Goal: Transaction & Acquisition: Purchase product/service

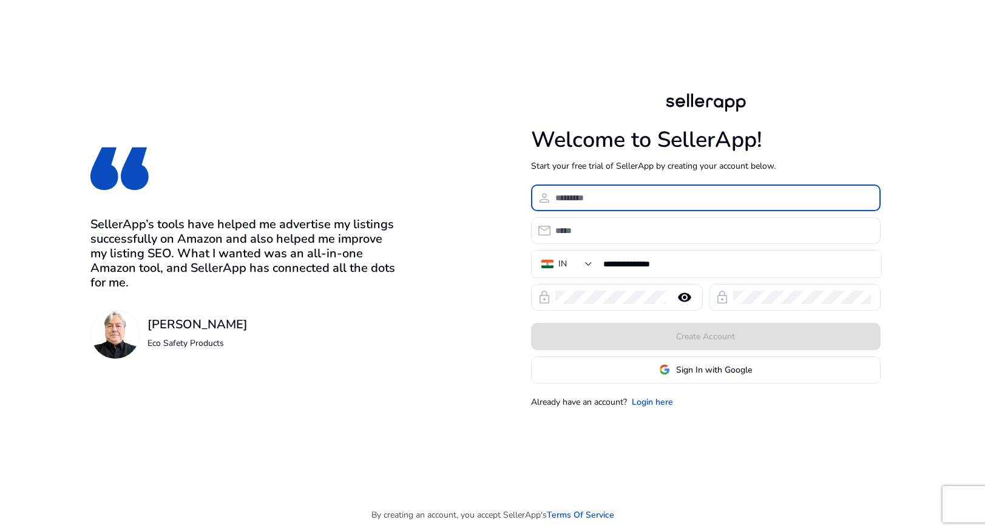
click at [578, 199] on input at bounding box center [712, 197] width 315 height 13
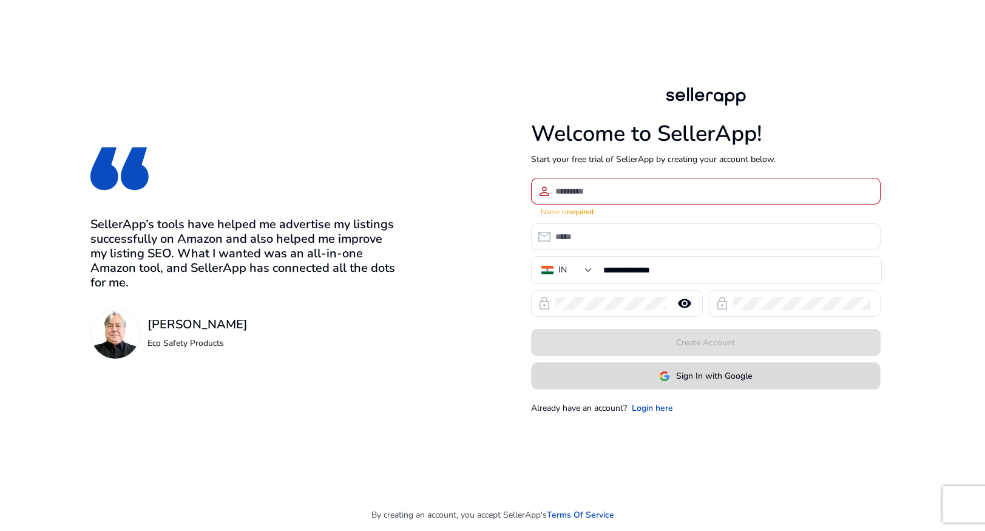
click at [715, 374] on span "Sign In with Google" at bounding box center [714, 375] width 76 height 13
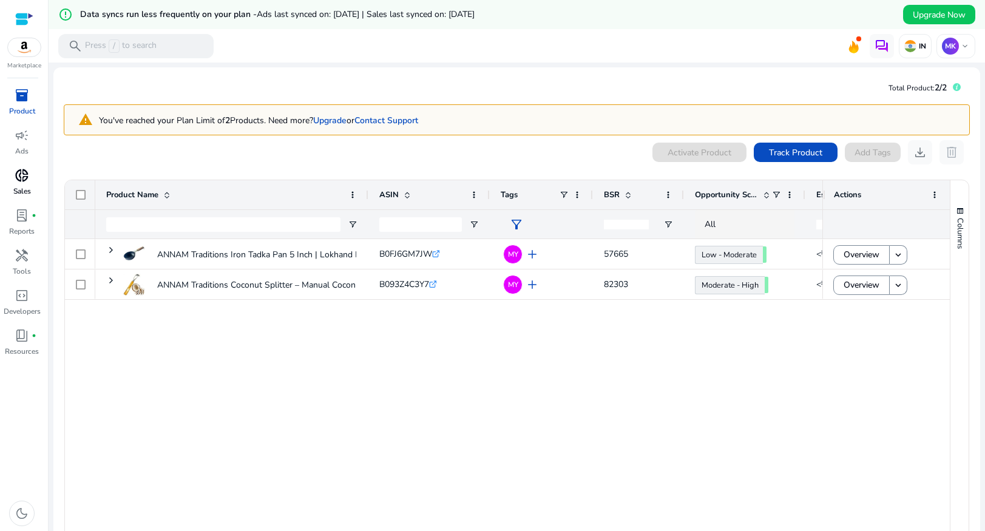
click at [24, 183] on span "donut_small" at bounding box center [22, 175] width 15 height 15
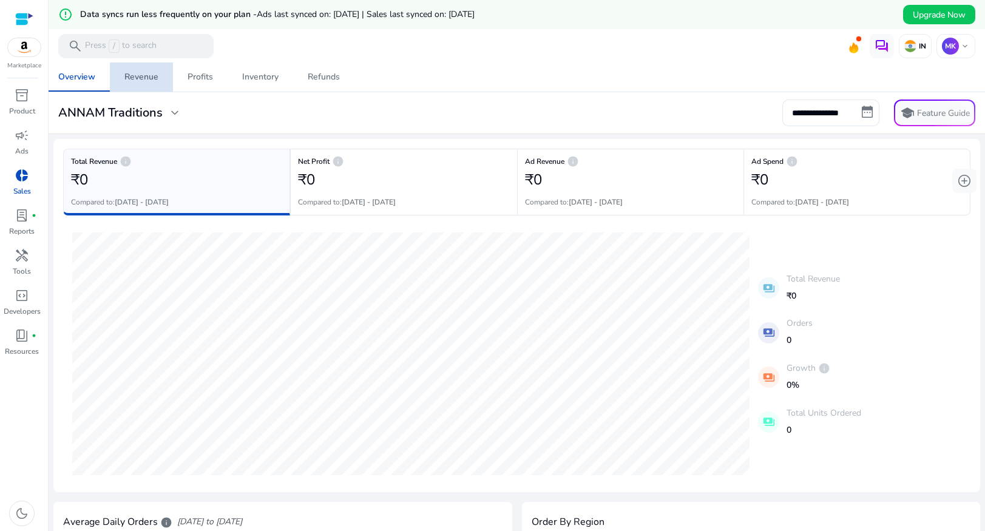
click at [152, 80] on div "Revenue" at bounding box center [141, 77] width 34 height 8
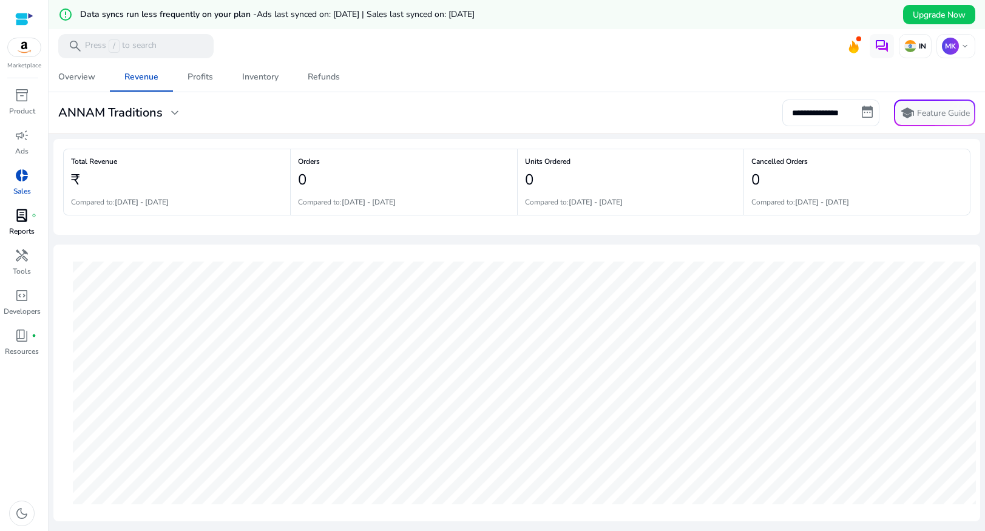
click at [34, 223] on link "lab_profile fiber_manual_record Reports" at bounding box center [22, 226] width 44 height 40
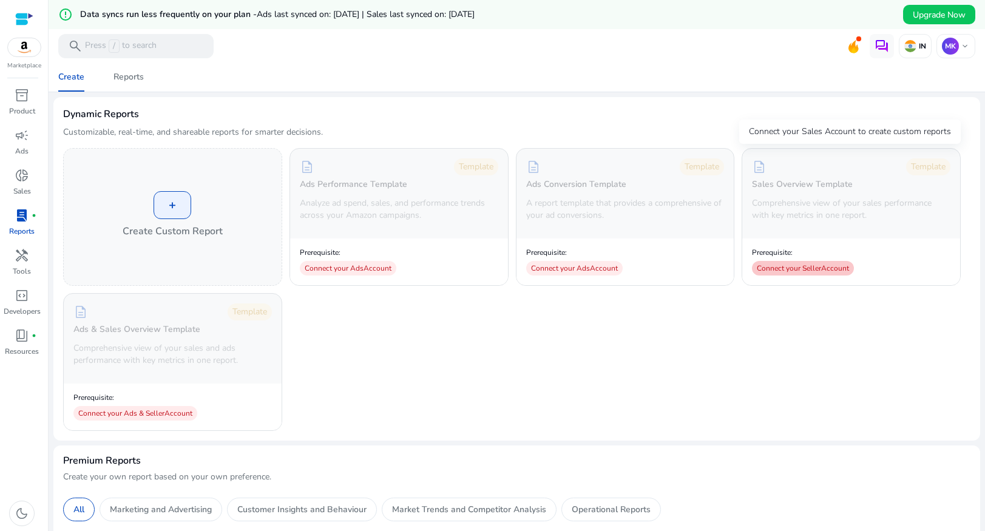
click at [791, 271] on div "Connect your Seller Account" at bounding box center [803, 268] width 102 height 15
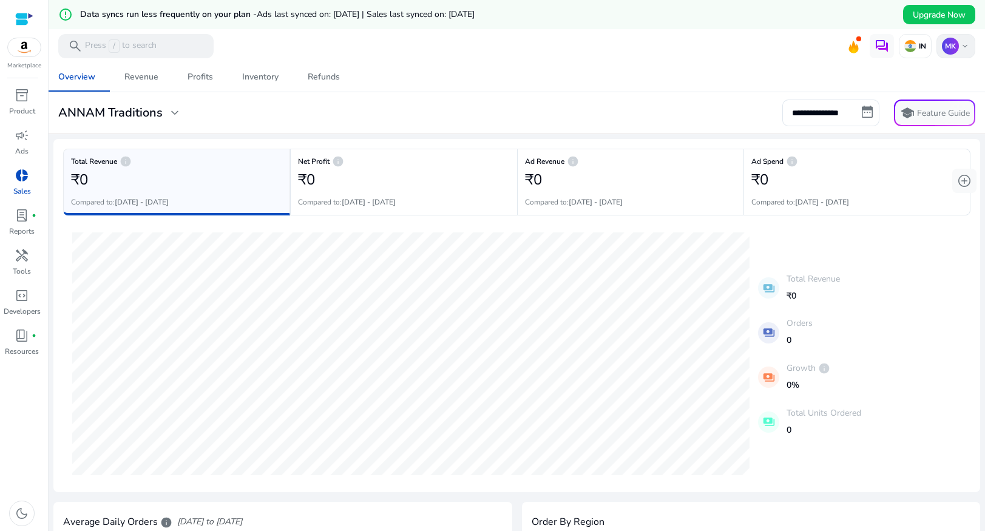
click at [960, 49] on span "keyboard_arrow_down" at bounding box center [965, 46] width 10 height 10
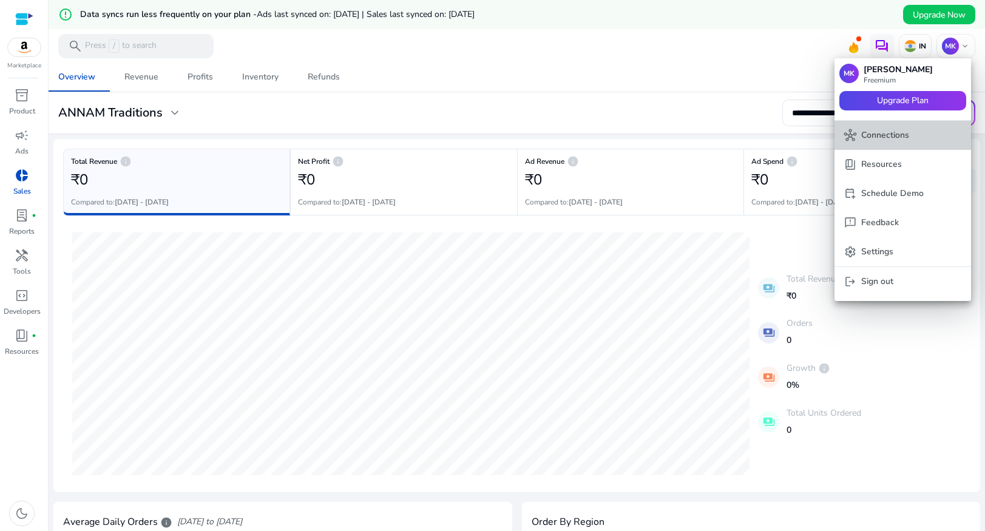
click at [893, 136] on p "Connections" at bounding box center [885, 135] width 48 height 13
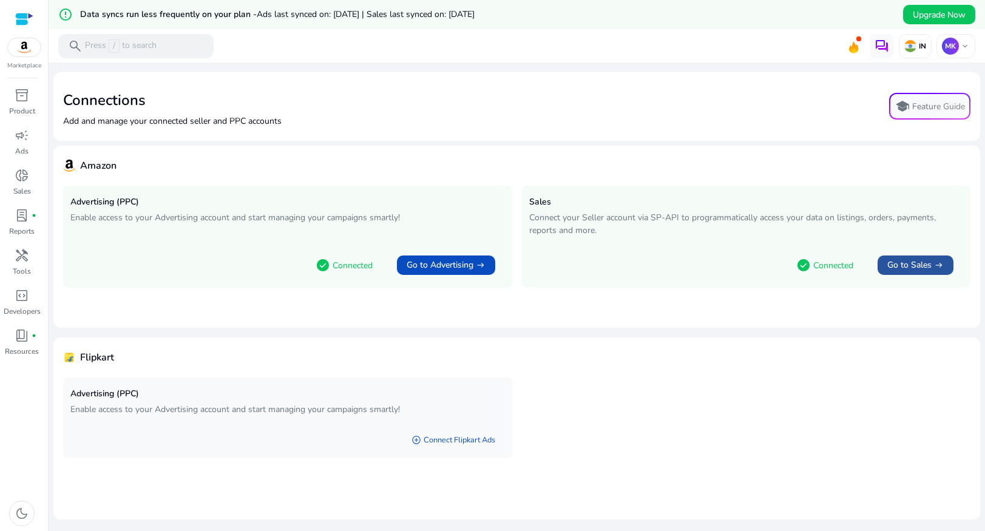
click at [914, 266] on span "Go to Sales" at bounding box center [909, 265] width 44 height 12
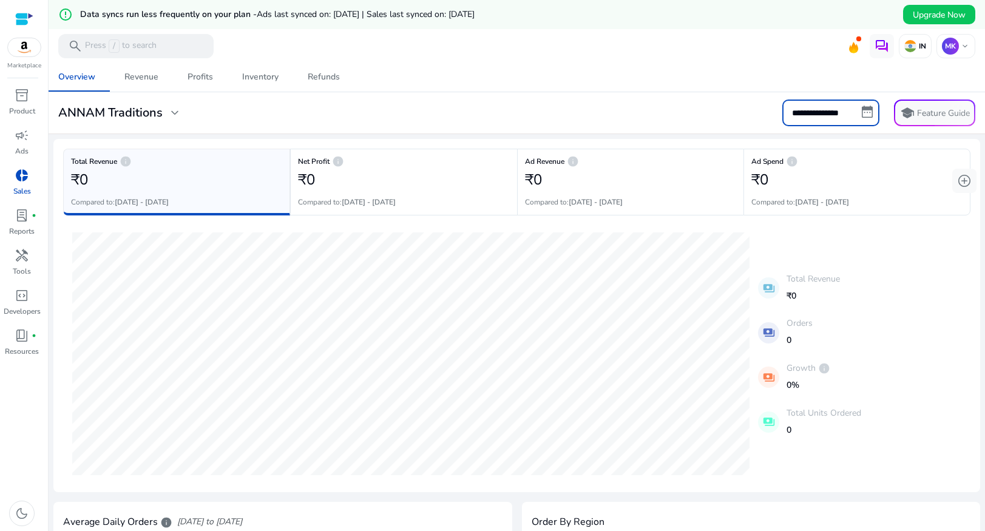
click at [863, 111] on input "**********" at bounding box center [830, 112] width 97 height 27
select select "*"
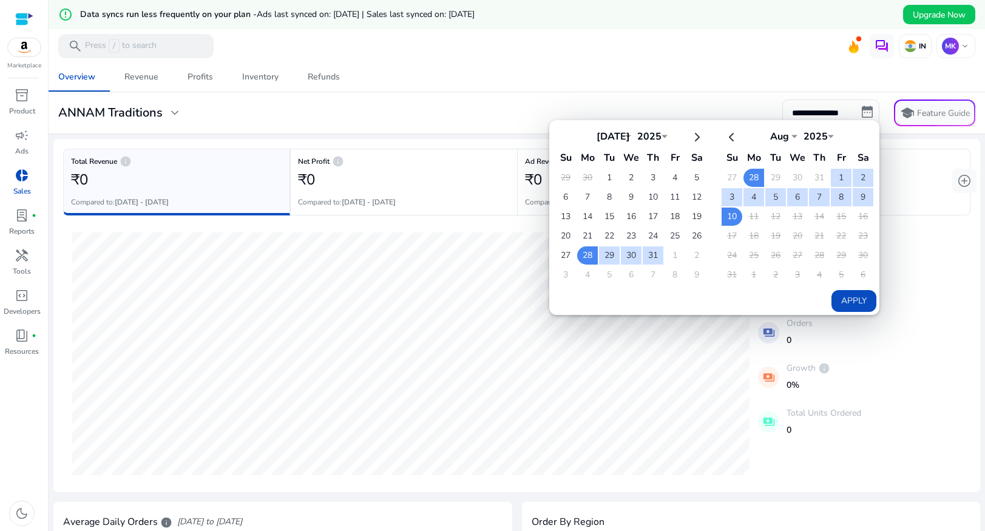
click at [702, 57] on mat-toolbar "search Press / to search IN MK keyboard_arrow_down" at bounding box center [517, 45] width 936 height 33
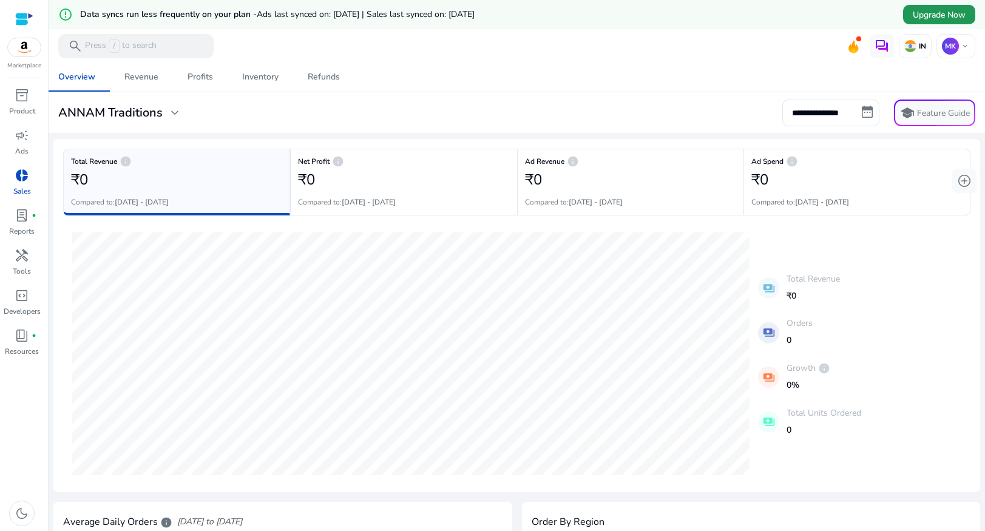
click at [934, 15] on span "Upgrade Now" at bounding box center [938, 14] width 53 height 13
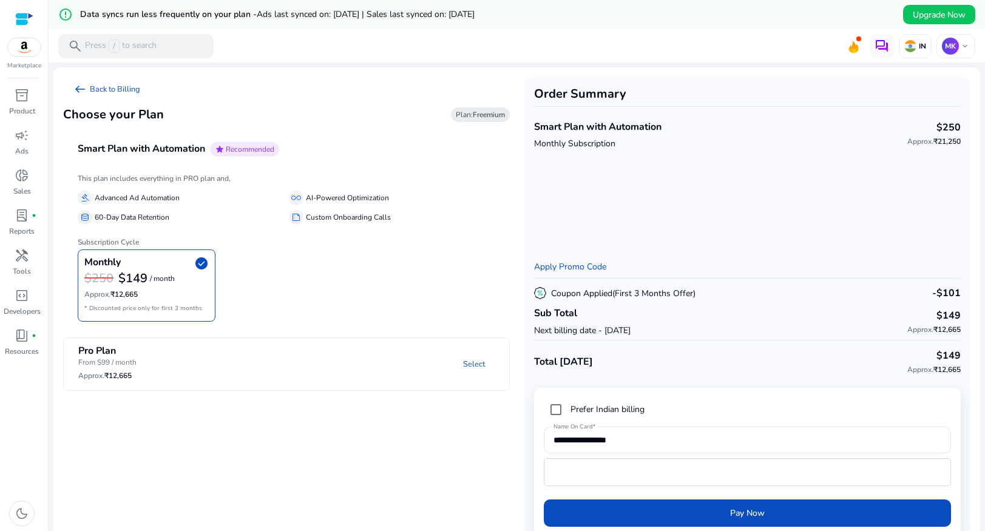
click at [277, 366] on mat-panel-description "Select" at bounding box center [365, 364] width 285 height 39
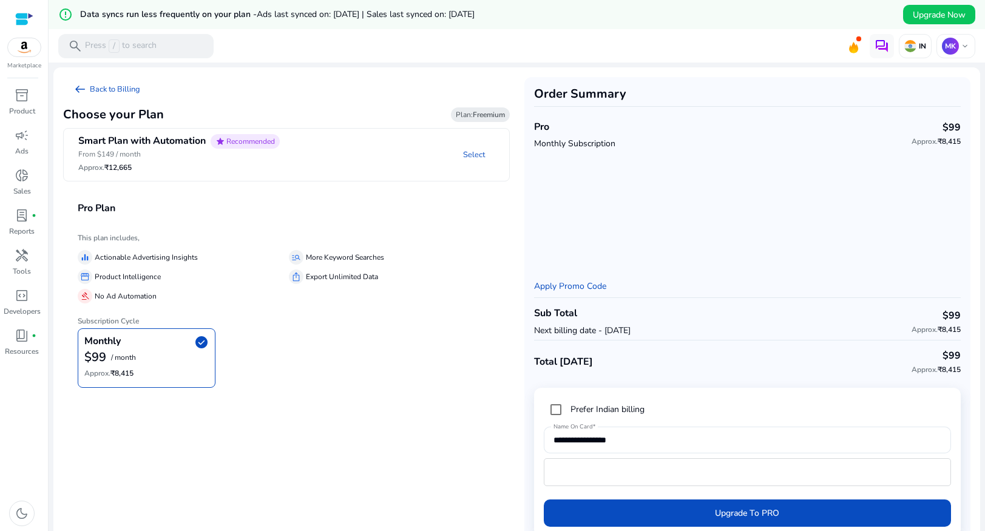
click at [579, 332] on p "Next billing date - [DATE]" at bounding box center [582, 330] width 96 height 13
click at [318, 461] on app-plan-selection "arrow_left_alt Back to Billing Choose your Plan Plan: Freemium Smart Plan with …" at bounding box center [286, 311] width 447 height 469
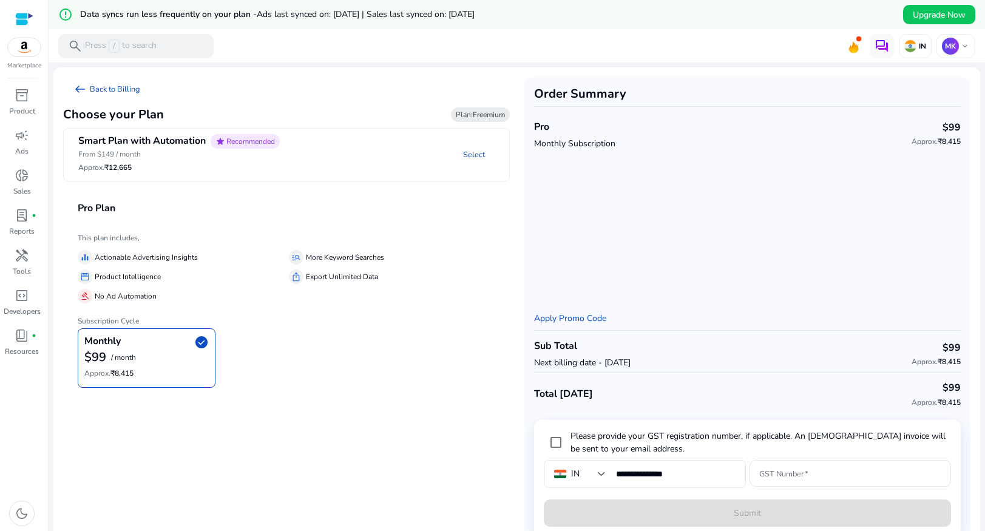
click at [470, 151] on link "Select" at bounding box center [473, 155] width 41 height 22
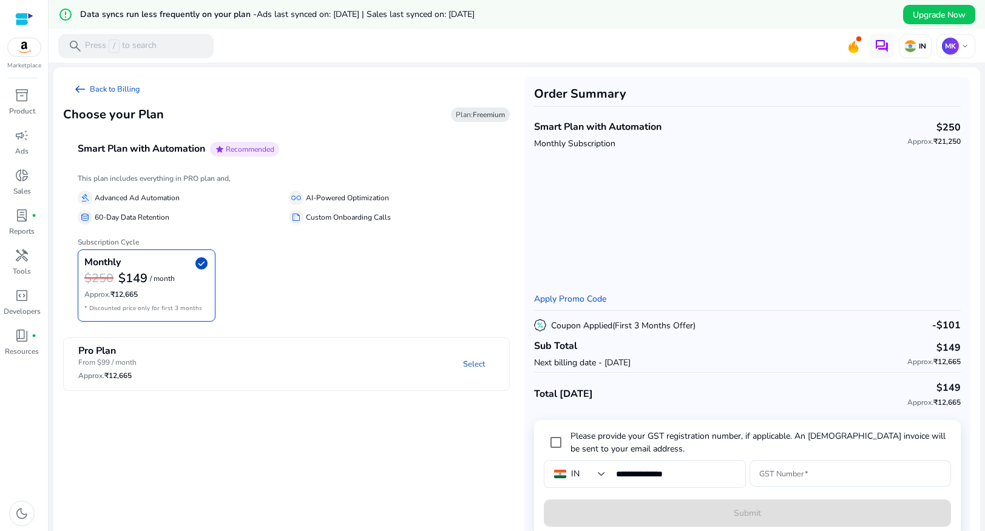
click at [185, 354] on mat-panel-title "Pro Plan From $99 / month Approx. ₹12,665" at bounding box center [145, 364] width 135 height 39
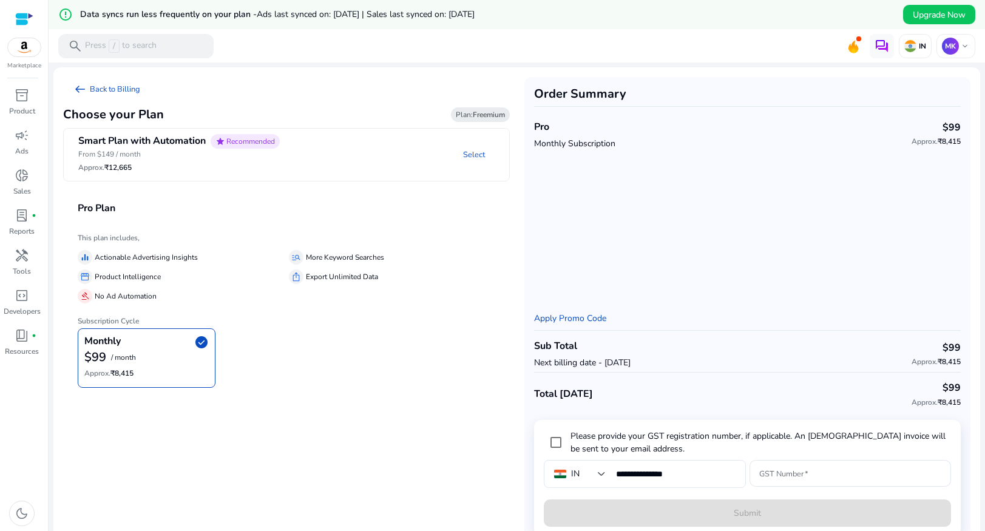
click at [590, 359] on p "Next billing date - [DATE]" at bounding box center [582, 362] width 96 height 13
click at [554, 317] on link "Apply Promo Code" at bounding box center [570, 318] width 72 height 12
click at [619, 312] on input "Promo Code" at bounding box center [623, 311] width 158 height 13
click at [83, 89] on span "arrow_left_alt" at bounding box center [80, 89] width 15 height 15
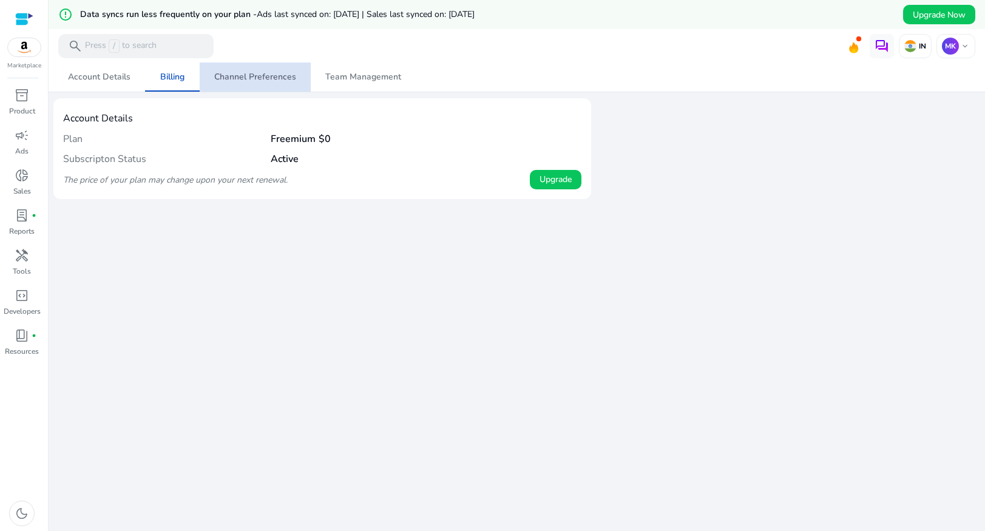
click at [266, 81] on span "Channel Preferences" at bounding box center [255, 77] width 82 height 8
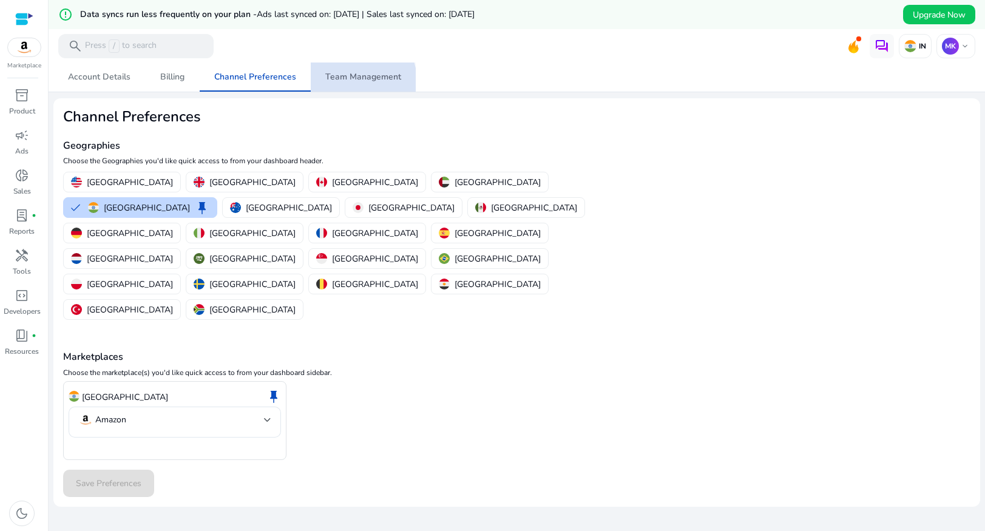
click at [339, 84] on span "Team Management" at bounding box center [363, 76] width 76 height 29
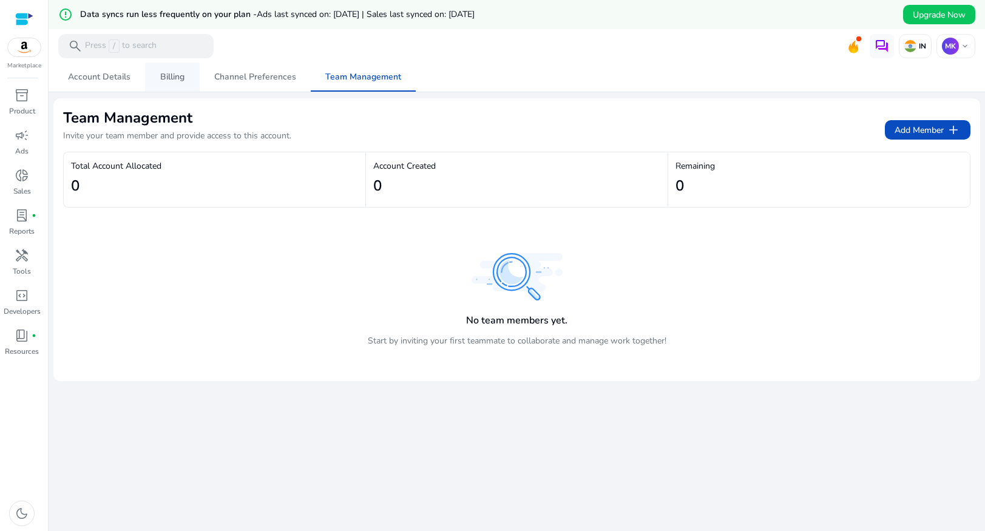
click at [178, 81] on span "Billing" at bounding box center [172, 77] width 24 height 8
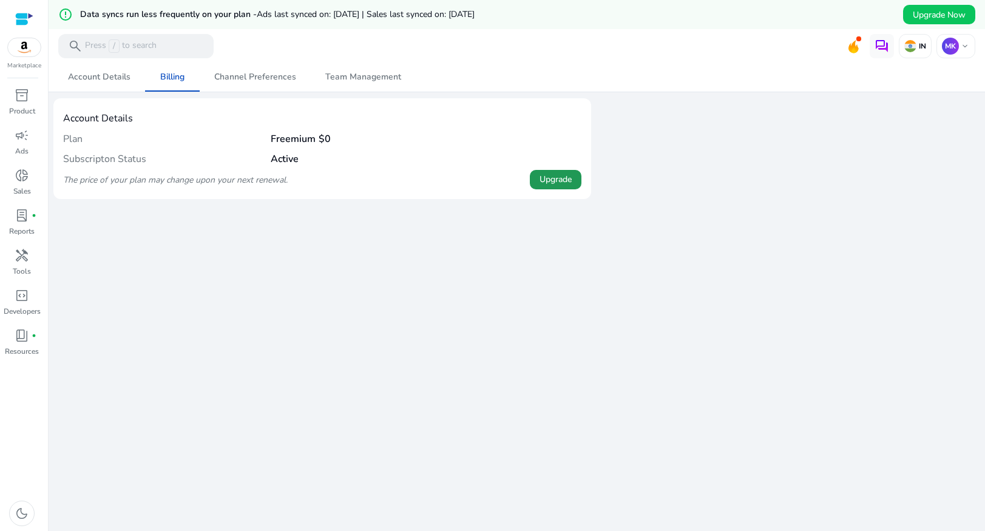
click at [551, 174] on span "Upgrade" at bounding box center [555, 179] width 32 height 13
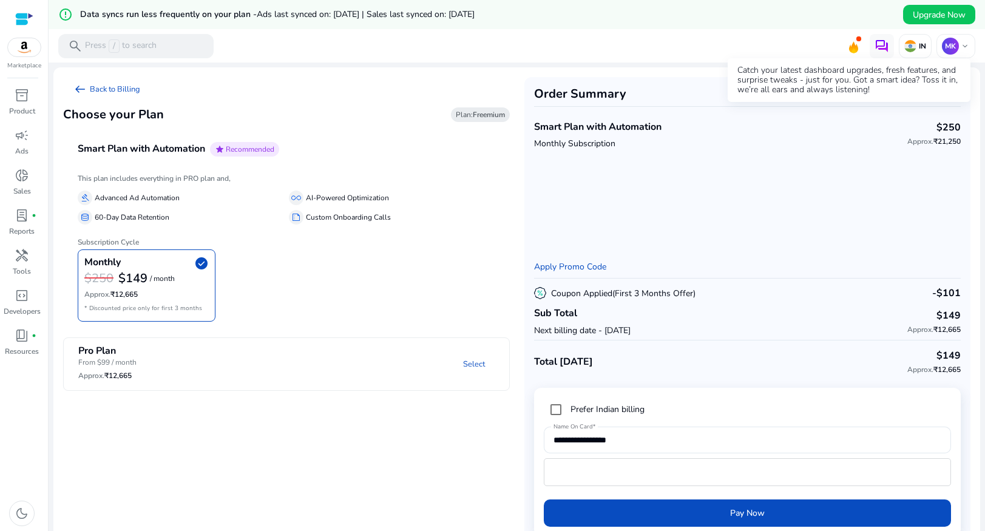
click at [851, 44] on icon at bounding box center [853, 44] width 18 height 17
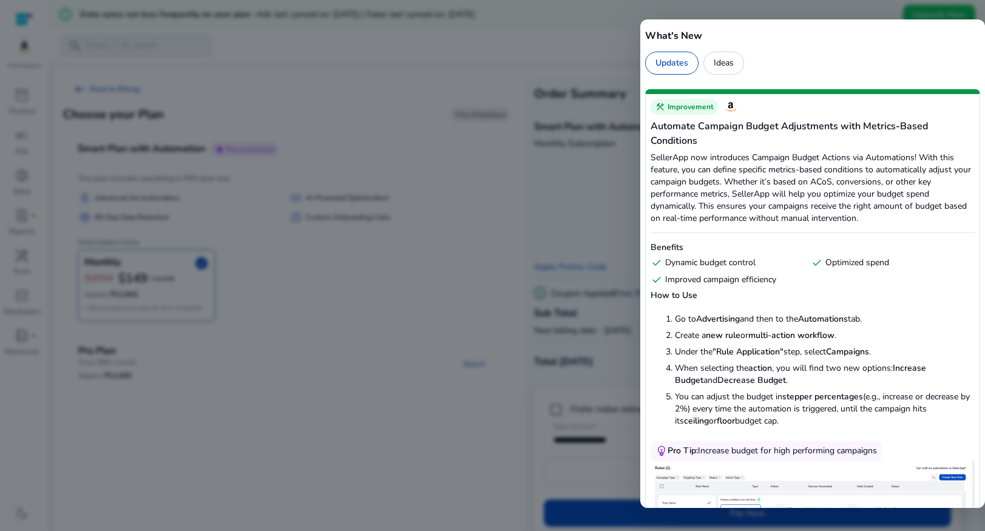
click at [583, 42] on div at bounding box center [492, 265] width 985 height 531
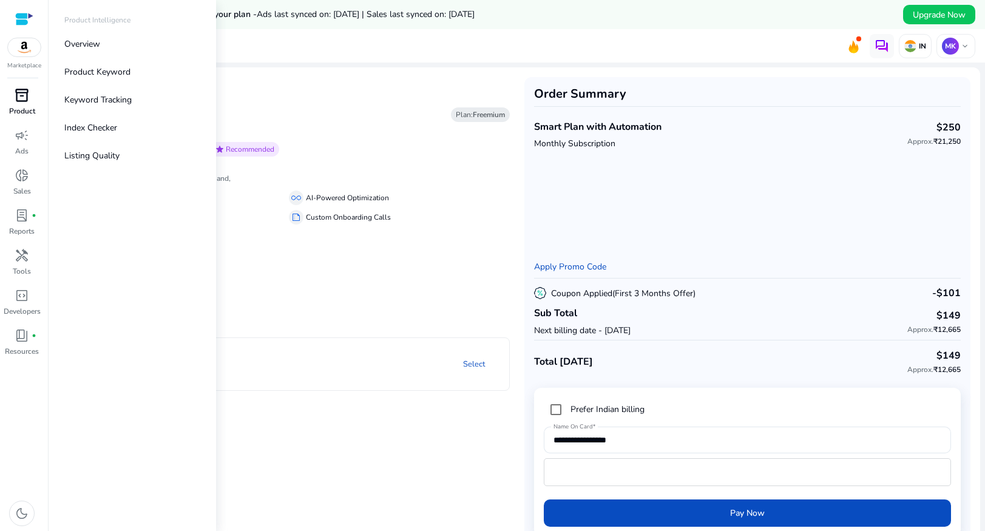
click at [25, 103] on span "inventory_2" at bounding box center [22, 95] width 15 height 15
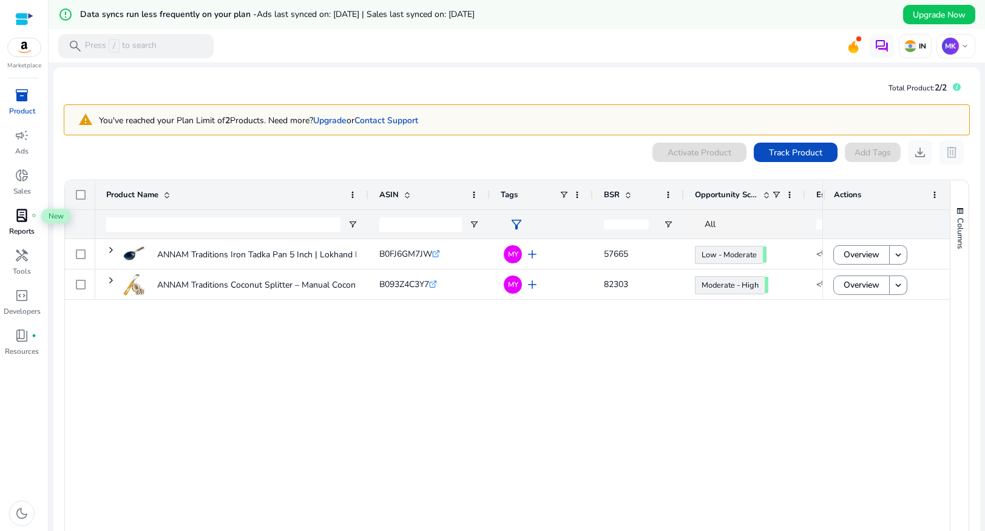
click at [24, 220] on span "lab_profile" at bounding box center [22, 215] width 15 height 15
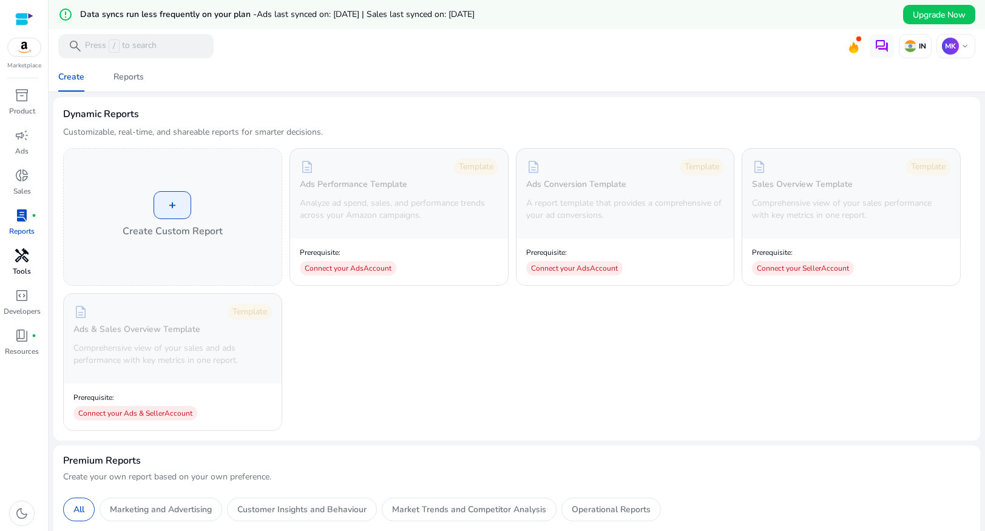
click at [24, 264] on div "handyman" at bounding box center [22, 255] width 34 height 19
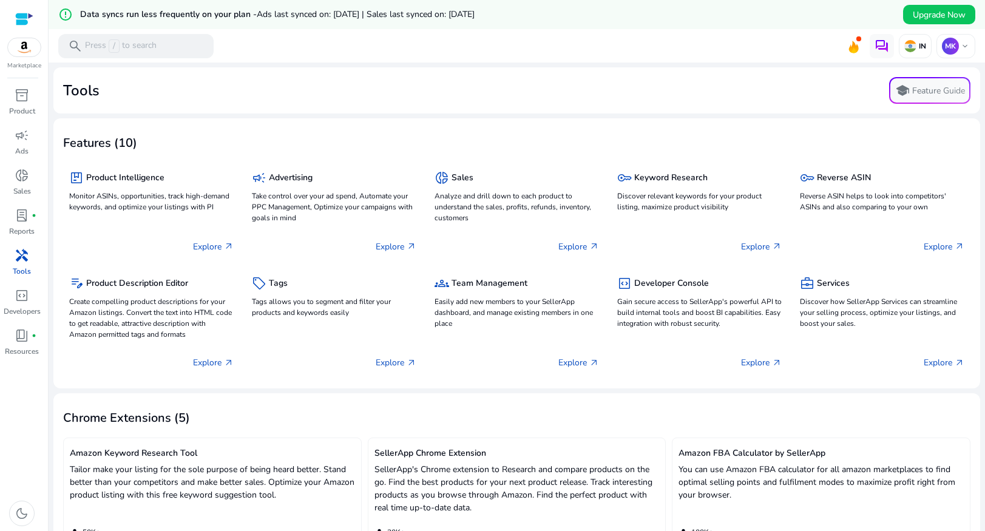
click at [24, 24] on div at bounding box center [24, 19] width 18 height 14
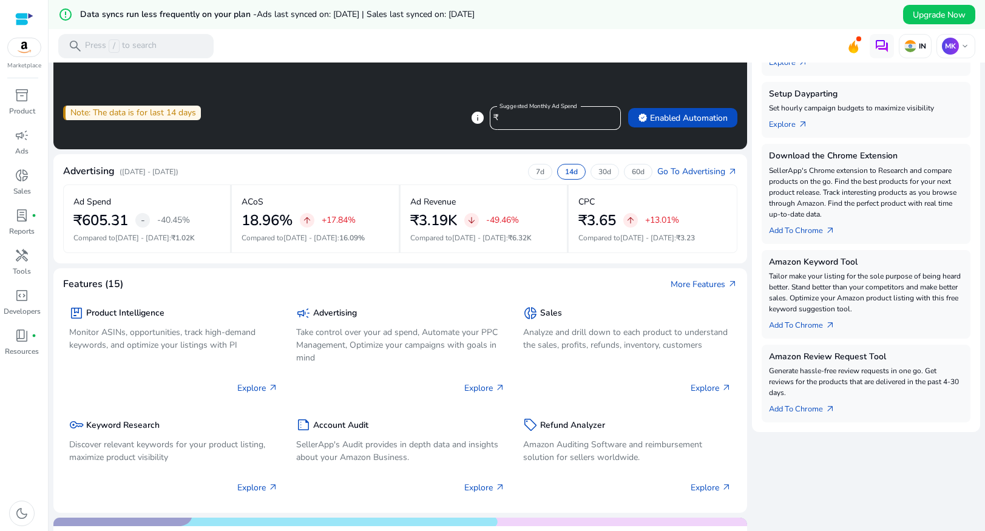
scroll to position [254, 0]
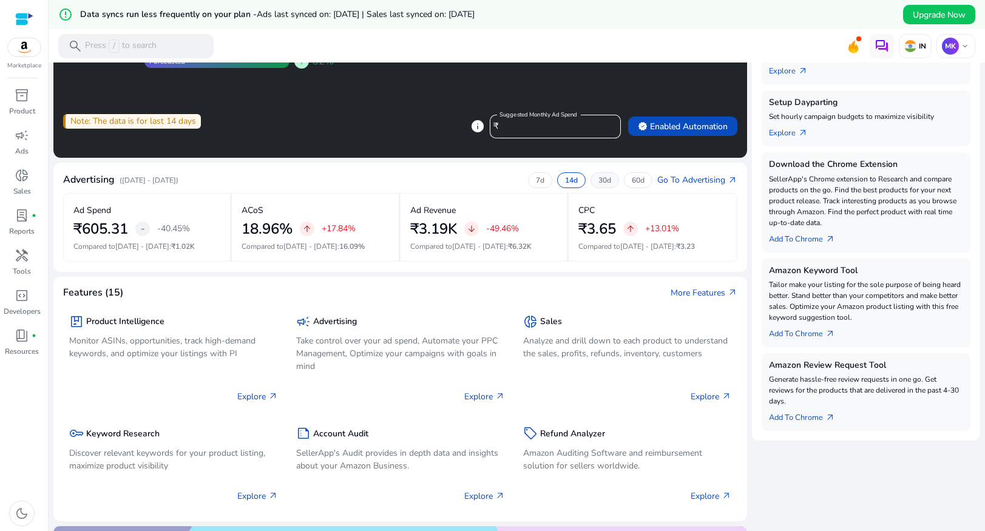
click at [598, 184] on p "30d" at bounding box center [604, 180] width 13 height 10
click at [632, 177] on p "60d" at bounding box center [638, 180] width 13 height 10
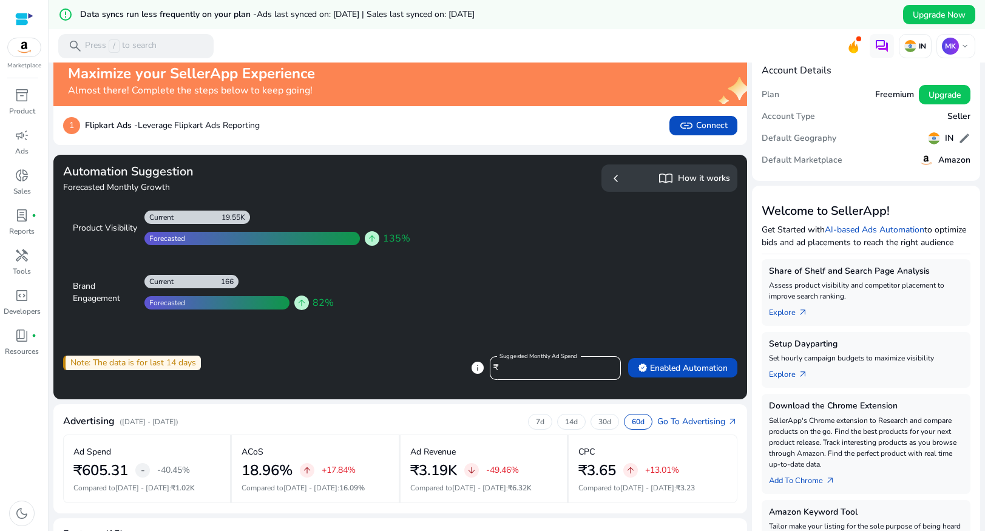
scroll to position [0, 0]
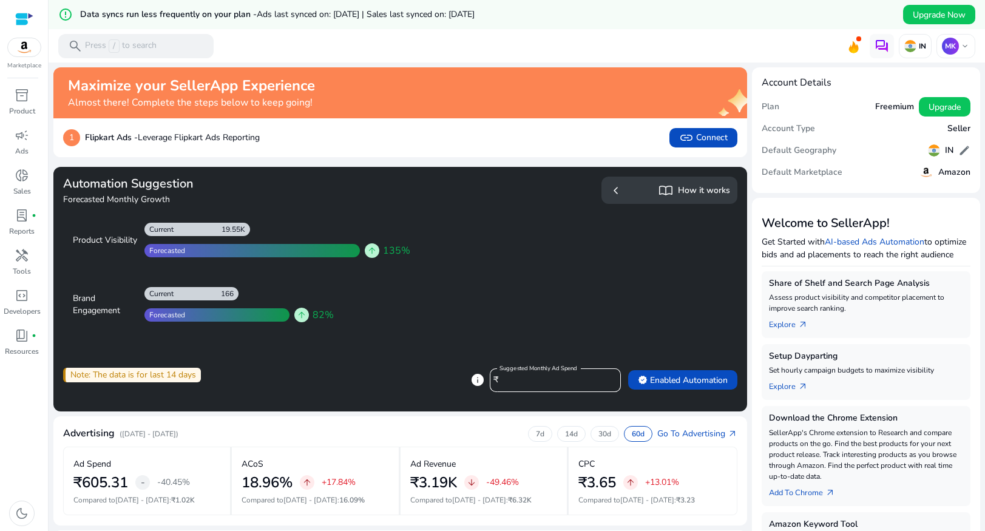
click at [893, 110] on h5 "Freemium" at bounding box center [894, 107] width 39 height 10
click at [29, 16] on div at bounding box center [24, 19] width 18 height 14
